Goal: Task Accomplishment & Management: Use online tool/utility

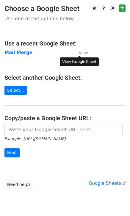
click at [83, 52] on small "View" at bounding box center [83, 53] width 9 height 4
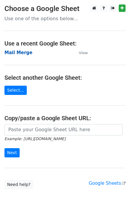
click at [15, 50] on strong "Mail Merge" at bounding box center [18, 52] width 28 height 5
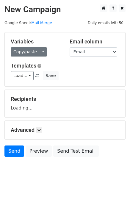
click at [30, 52] on link "Copy/paste..." at bounding box center [29, 51] width 36 height 9
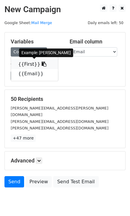
click at [24, 68] on link "{{First}}" at bounding box center [34, 65] width 47 height 10
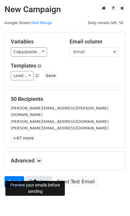
click at [33, 176] on link "Preview" at bounding box center [39, 181] width 26 height 11
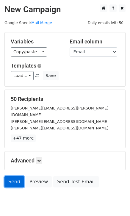
click at [15, 176] on link "Send" at bounding box center [14, 181] width 20 height 11
